Goal: Transaction & Acquisition: Purchase product/service

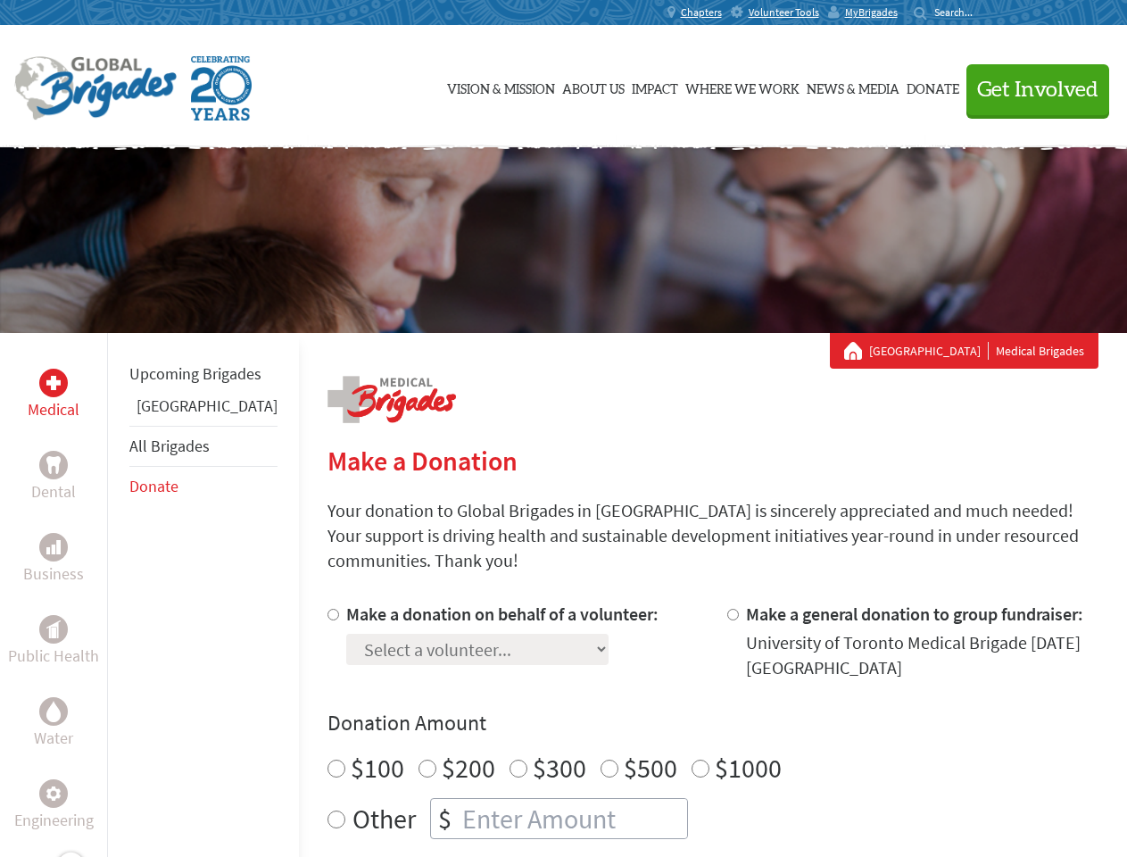
click at [986, 12] on div "Search for:" at bounding box center [949, 12] width 71 height 14
click at [1030, 89] on span "Get Involved" at bounding box center [1037, 89] width 121 height 21
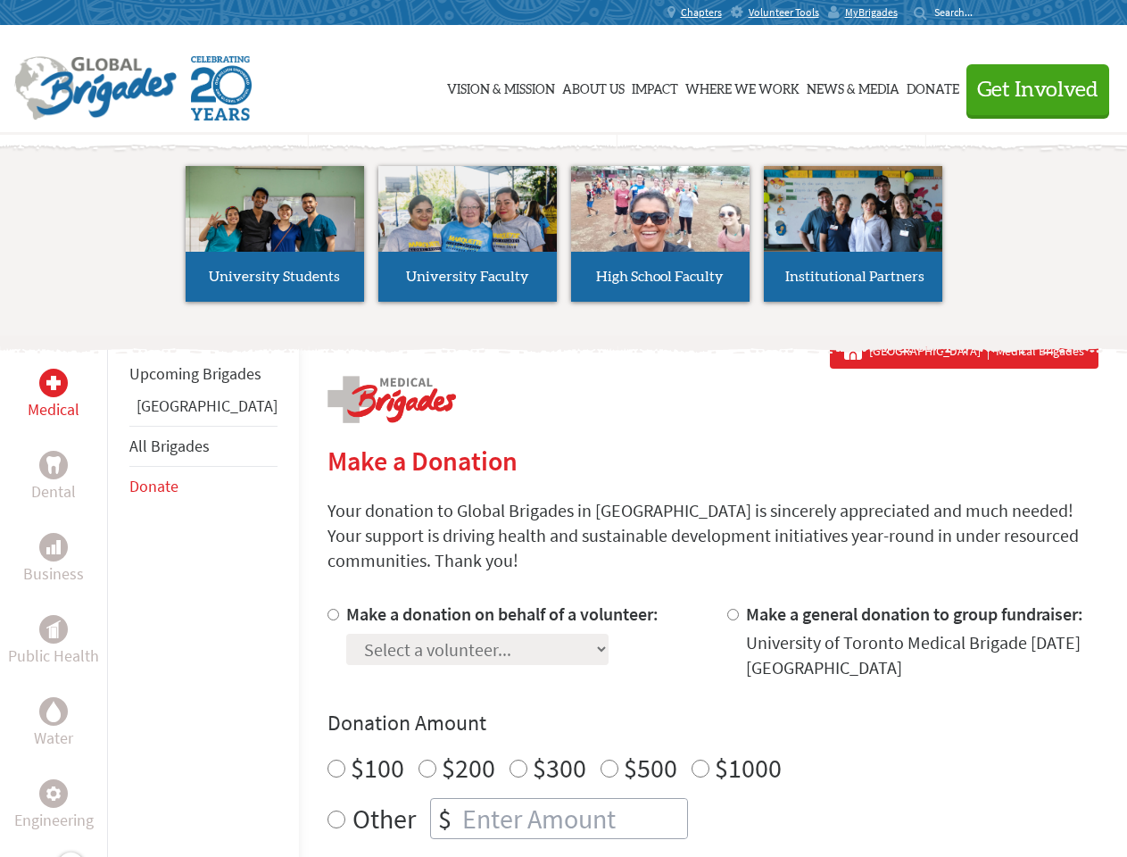
click at [118, 595] on div "Upcoming Brigades Greece All Brigades Donate" at bounding box center [203, 761] width 192 height 857
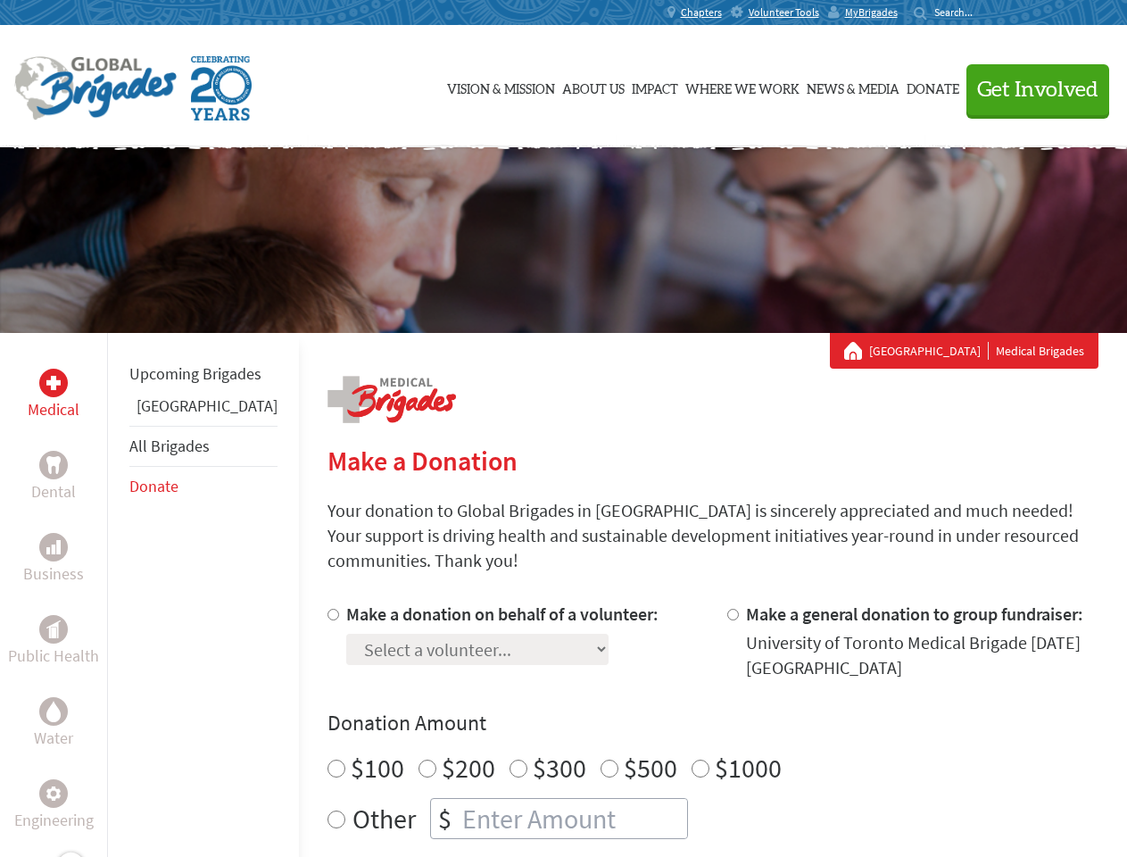
click at [682, 717] on div "Donation Amount $100 $200 $300 $500 $1000 Other $" at bounding box center [713, 774] width 771 height 130
click at [328, 609] on input "Make a donation on behalf of a volunteer:" at bounding box center [334, 615] width 12 height 12
radio input "true"
click at [728, 609] on input "Make a general donation to group fundraiser:" at bounding box center [734, 615] width 12 height 12
radio input "true"
